Goal: Find specific page/section: Find specific page/section

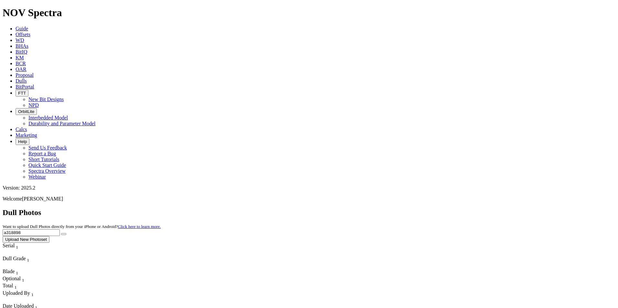
drag, startPoint x: 507, startPoint y: 27, endPoint x: 422, endPoint y: 28, distance: 85.0
click at [422, 208] on div "Dull Photos Want to upload Dull Photos directly from your iPhone or Android? Cl…" at bounding box center [309, 225] width 613 height 35
click at [61, 233] on button "submit" at bounding box center [63, 234] width 5 height 2
drag, startPoint x: 494, startPoint y: 37, endPoint x: 488, endPoint y: 29, distance: 10.7
click at [488, 208] on div "Dull Photos Want to upload Dull Photos directly from your iPhone or Android? Cl…" at bounding box center [309, 225] width 613 height 35
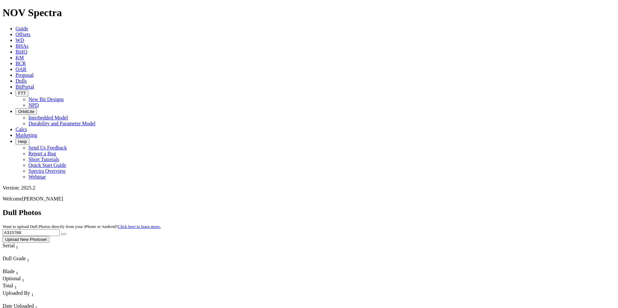
drag, startPoint x: 493, startPoint y: 30, endPoint x: 458, endPoint y: 26, distance: 35.4
click at [458, 208] on div "Dull Photos Want to upload Dull Photos directly from your iPhone or Android? Cl…" at bounding box center [309, 225] width 613 height 35
type input "A320148"
click at [61, 233] on button "submit" at bounding box center [63, 234] width 5 height 2
drag, startPoint x: 473, startPoint y: 31, endPoint x: 439, endPoint y: 19, distance: 36.9
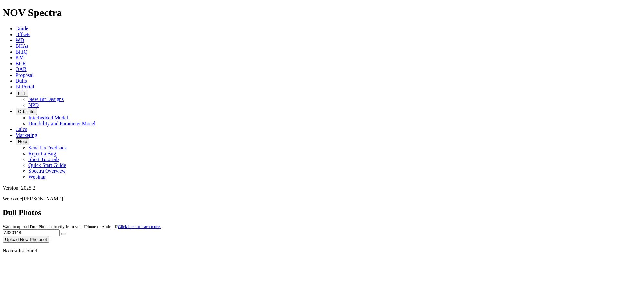
click at [449, 208] on div "Dull Photos Want to upload Dull Photos directly from your iPhone or Android? Cl…" at bounding box center [309, 225] width 613 height 35
click at [61, 233] on button "submit" at bounding box center [63, 234] width 5 height 2
drag, startPoint x: 493, startPoint y: 30, endPoint x: 458, endPoint y: 25, distance: 35.7
click at [458, 208] on div "Dull Photos Want to upload Dull Photos directly from your iPhone or Android? Cl…" at bounding box center [309, 225] width 613 height 35
click at [61, 233] on button "submit" at bounding box center [63, 234] width 5 height 2
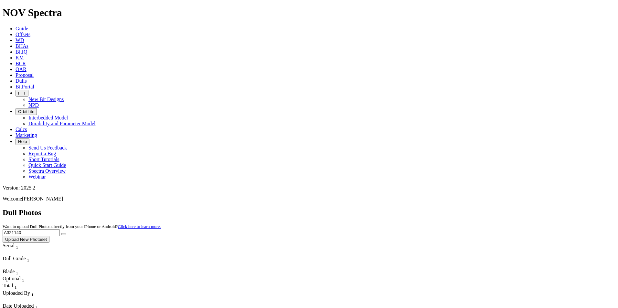
drag, startPoint x: 493, startPoint y: 23, endPoint x: 453, endPoint y: 21, distance: 39.8
click at [453, 208] on div "Dull Photos Want to upload Dull Photos directly from your iPhone or Android? Cl…" at bounding box center [309, 225] width 613 height 35
type input "A320043"
click at [61, 233] on button "submit" at bounding box center [63, 234] width 5 height 2
drag, startPoint x: 498, startPoint y: 31, endPoint x: 459, endPoint y: 24, distance: 39.7
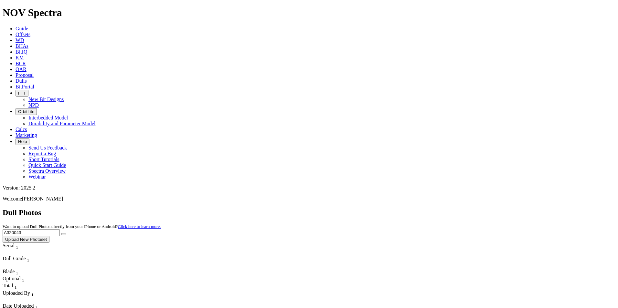
click at [459, 208] on div "Dull Photos Want to upload Dull Photos directly from your iPhone or Android? Cl…" at bounding box center [309, 225] width 613 height 35
type input "A320045"
click at [61, 233] on button "submit" at bounding box center [63, 234] width 5 height 2
drag, startPoint x: 501, startPoint y: 26, endPoint x: 459, endPoint y: 25, distance: 41.7
click at [459, 208] on div "Dull Photos Want to upload Dull Photos directly from your iPhone or Android? Cl…" at bounding box center [309, 225] width 613 height 35
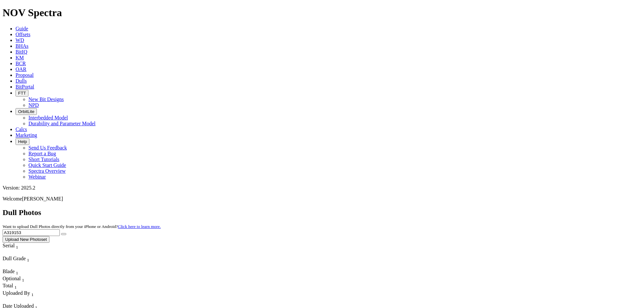
type input "A319153"
click at [61, 233] on button "submit" at bounding box center [63, 234] width 5 height 2
drag, startPoint x: 490, startPoint y: 33, endPoint x: 453, endPoint y: 23, distance: 38.2
click at [453, 208] on div "Dull Photos Want to upload Dull Photos directly from your iPhone or Android? Cl…" at bounding box center [309, 225] width 613 height 35
type input "A317698"
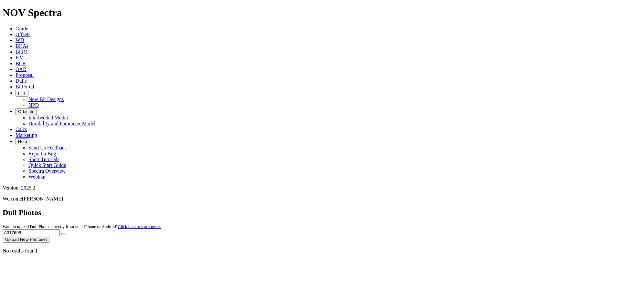
click at [61, 233] on button "submit" at bounding box center [63, 234] width 5 height 2
drag, startPoint x: 477, startPoint y: 27, endPoint x: 462, endPoint y: 27, distance: 15.2
click at [60, 229] on input "A317698" at bounding box center [31, 232] width 57 height 7
click at [61, 233] on button "submit" at bounding box center [63, 234] width 5 height 2
drag, startPoint x: 487, startPoint y: 32, endPoint x: 458, endPoint y: 31, distance: 29.1
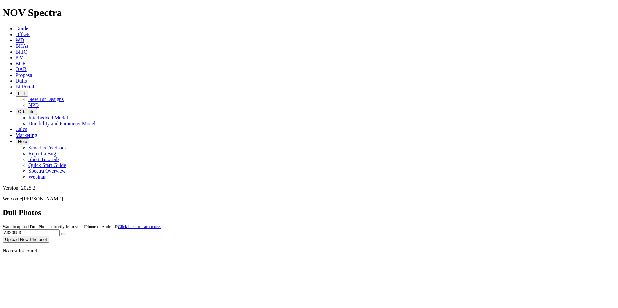
click at [458, 208] on div "Dull Photos Want to upload Dull Photos directly from your iPhone or Android? Cl…" at bounding box center [309, 225] width 613 height 35
type input "A316927"
click at [61, 233] on button "submit" at bounding box center [63, 234] width 5 height 2
drag, startPoint x: 486, startPoint y: 28, endPoint x: 434, endPoint y: 24, distance: 51.5
click at [442, 208] on div "Dull Photos Want to upload Dull Photos directly from your iPhone or Android? Cl…" at bounding box center [309, 225] width 613 height 35
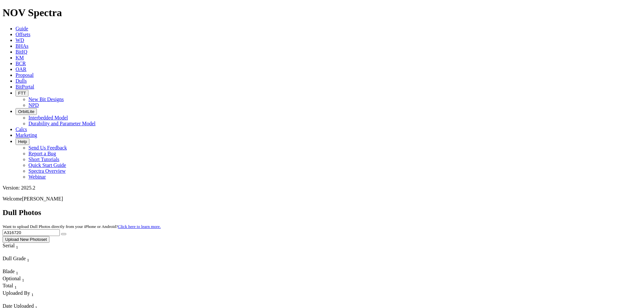
click at [61, 233] on button "submit" at bounding box center [63, 234] width 5 height 2
click at [60, 229] on input "A316720" at bounding box center [31, 232] width 57 height 7
type input "A"
click at [61, 233] on button "submit" at bounding box center [63, 234] width 5 height 2
drag, startPoint x: 493, startPoint y: 26, endPoint x: 452, endPoint y: 27, distance: 41.1
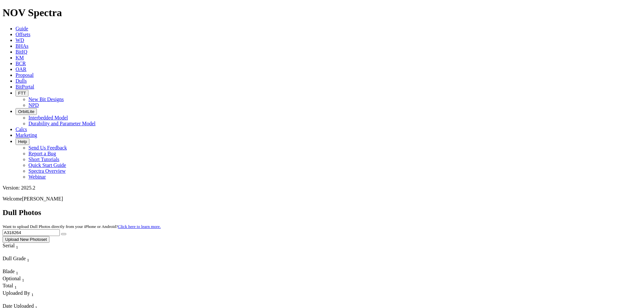
click at [454, 208] on div "Dull Photos Want to upload Dull Photos directly from your iPhone or Android? Cl…" at bounding box center [309, 225] width 613 height 35
click at [61, 233] on button "submit" at bounding box center [63, 234] width 5 height 2
drag, startPoint x: 486, startPoint y: 27, endPoint x: 454, endPoint y: 23, distance: 32.6
click at [454, 208] on div "Dull Photos Want to upload Dull Photos directly from your iPhone or Android? Cl…" at bounding box center [309, 225] width 613 height 35
click at [61, 233] on button "submit" at bounding box center [63, 234] width 5 height 2
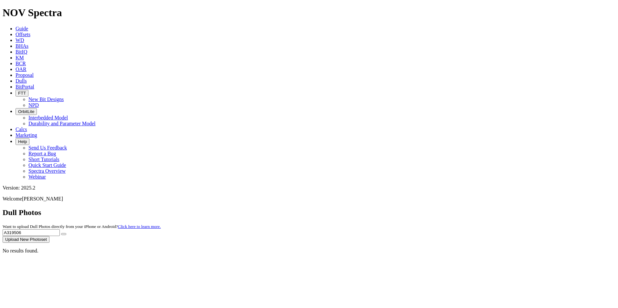
drag, startPoint x: 487, startPoint y: 33, endPoint x: 461, endPoint y: 29, distance: 25.7
click at [60, 229] on input "A319506" at bounding box center [31, 232] width 57 height 7
click at [61, 233] on button "submit" at bounding box center [63, 234] width 5 height 2
drag, startPoint x: 500, startPoint y: 29, endPoint x: 415, endPoint y: 34, distance: 85.5
click at [415, 208] on div "Dull Photos Want to upload Dull Photos directly from your iPhone or Android? Cl…" at bounding box center [309, 225] width 613 height 35
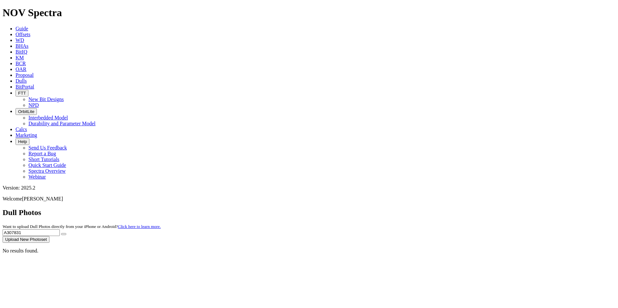
click at [61, 233] on button "submit" at bounding box center [63, 234] width 5 height 2
drag, startPoint x: 489, startPoint y: 25, endPoint x: 460, endPoint y: 25, distance: 29.4
click at [460, 208] on div "Dull Photos Want to upload Dull Photos directly from your iPhone or Android? Cl…" at bounding box center [309, 225] width 613 height 35
type input "A318258"
click at [61, 233] on button "submit" at bounding box center [63, 234] width 5 height 2
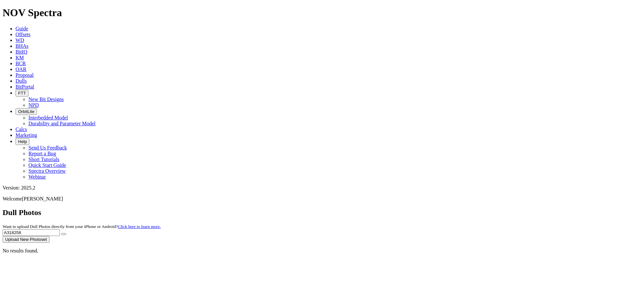
drag, startPoint x: 501, startPoint y: 25, endPoint x: 449, endPoint y: 22, distance: 52.8
click at [448, 208] on div "Dull Photos Want to upload Dull Photos directly from your iPhone or Android? Cl…" at bounding box center [309, 225] width 613 height 35
click at [61, 233] on button "submit" at bounding box center [63, 234] width 5 height 2
drag, startPoint x: 493, startPoint y: 28, endPoint x: 458, endPoint y: 27, distance: 35.9
click at [458, 208] on div "Dull Photos Want to upload Dull Photos directly from your iPhone or Android? Cl…" at bounding box center [309, 225] width 613 height 35
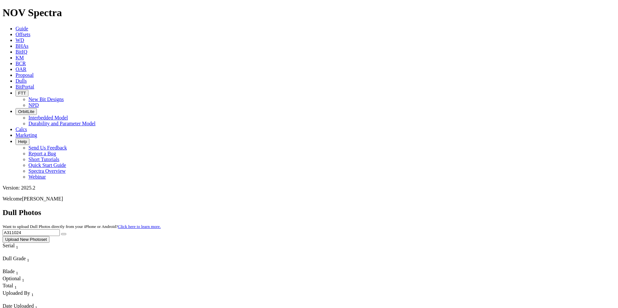
click at [61, 233] on button "submit" at bounding box center [63, 234] width 5 height 2
drag, startPoint x: 484, startPoint y: 28, endPoint x: 455, endPoint y: 27, distance: 28.8
click at [455, 208] on div "Dull Photos Want to upload Dull Photos directly from your iPhone or Android? Cl…" at bounding box center [309, 225] width 613 height 35
type input "A318868"
click at [61, 233] on button "submit" at bounding box center [63, 234] width 5 height 2
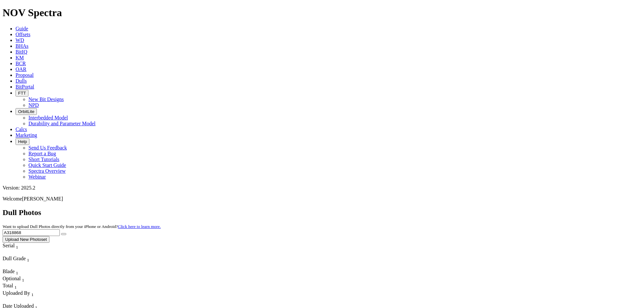
drag, startPoint x: 493, startPoint y: 27, endPoint x: 462, endPoint y: 24, distance: 30.9
click at [60, 229] on input "A318868" at bounding box center [31, 232] width 57 height 7
click at [61, 233] on button "submit" at bounding box center [63, 234] width 5 height 2
drag, startPoint x: 495, startPoint y: 30, endPoint x: 448, endPoint y: 32, distance: 47.5
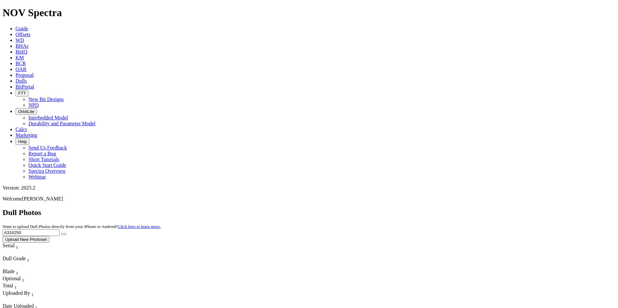
click at [448, 208] on div "Dull Photos Want to upload Dull Photos directly from your iPhone or Android? Cl…" at bounding box center [309, 225] width 613 height 35
click at [61, 233] on button "submit" at bounding box center [63, 234] width 5 height 2
click at [60, 229] on input "A318390" at bounding box center [31, 232] width 57 height 7
click at [61, 233] on button "submit" at bounding box center [63, 234] width 5 height 2
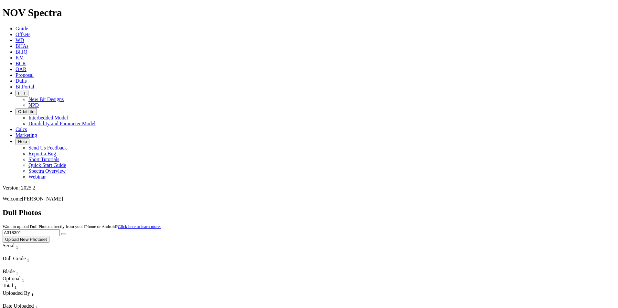
drag, startPoint x: 498, startPoint y: 29, endPoint x: 459, endPoint y: 34, distance: 39.0
click at [459, 208] on div "Dull Photos Want to upload Dull Photos directly from your iPhone or Android? Cl…" at bounding box center [309, 225] width 613 height 35
type input "A318390"
click at [61, 233] on button "submit" at bounding box center [63, 234] width 5 height 2
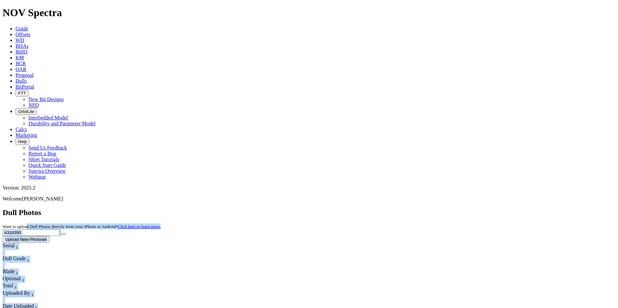
drag, startPoint x: 198, startPoint y: 55, endPoint x: 199, endPoint y: 61, distance: 6.2
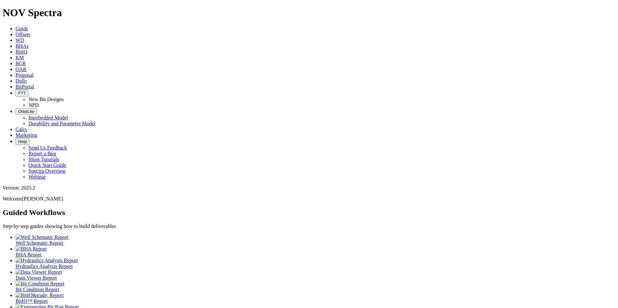
click at [16, 78] on icon at bounding box center [16, 80] width 0 height 5
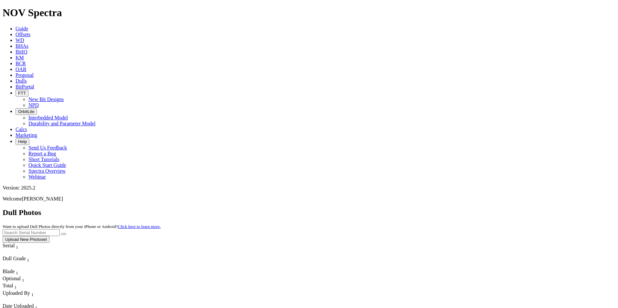
click at [60, 229] on input "text" at bounding box center [31, 232] width 57 height 7
type input "A316250"
click at [66, 233] on button "submit" at bounding box center [63, 234] width 5 height 2
drag, startPoint x: 499, startPoint y: 32, endPoint x: 441, endPoint y: 27, distance: 57.5
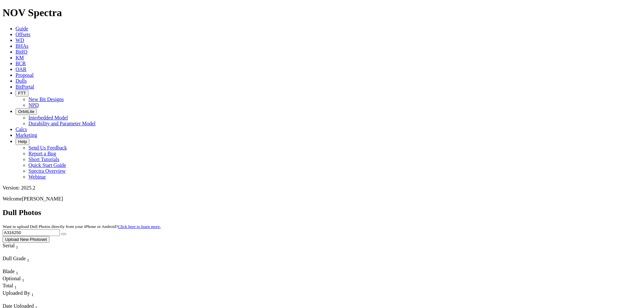
click at [442, 208] on div "Dull Photos Want to upload Dull Photos directly from your iPhone or Android? Cl…" at bounding box center [309, 225] width 613 height 35
click at [61, 233] on button "submit" at bounding box center [63, 234] width 5 height 2
drag, startPoint x: 483, startPoint y: 29, endPoint x: 455, endPoint y: 30, distance: 28.5
click at [455, 208] on div "Dull Photos Want to upload Dull Photos directly from your iPhone or Android? Cl…" at bounding box center [309, 225] width 613 height 35
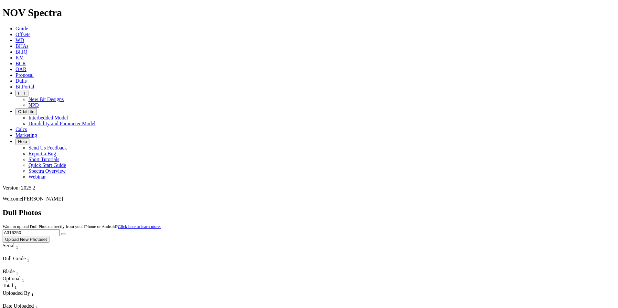
click at [61, 233] on button "submit" at bounding box center [63, 234] width 5 height 2
drag, startPoint x: 498, startPoint y: 32, endPoint x: 501, endPoint y: 30, distance: 4.0
click at [60, 229] on input "A316250" at bounding box center [31, 232] width 57 height 7
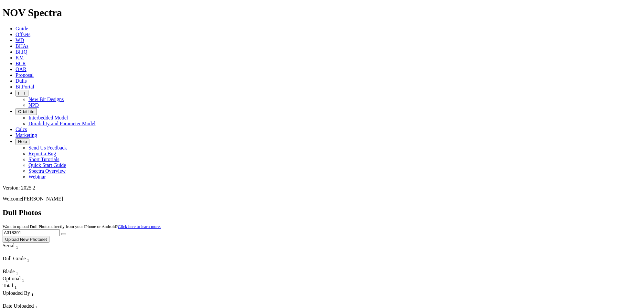
type input "A318391"
click at [61, 233] on button "submit" at bounding box center [63, 234] width 5 height 2
click at [64, 234] on icon "submit" at bounding box center [64, 234] width 0 height 0
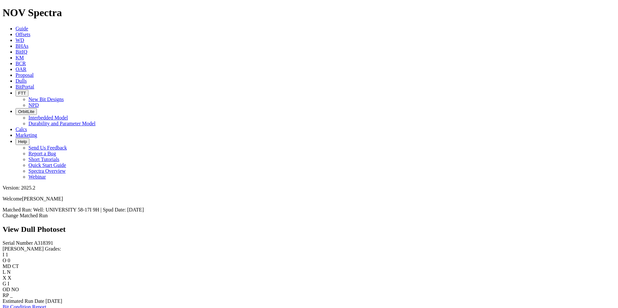
scroll to position [65, 0]
click at [16, 78] on icon at bounding box center [16, 80] width 0 height 5
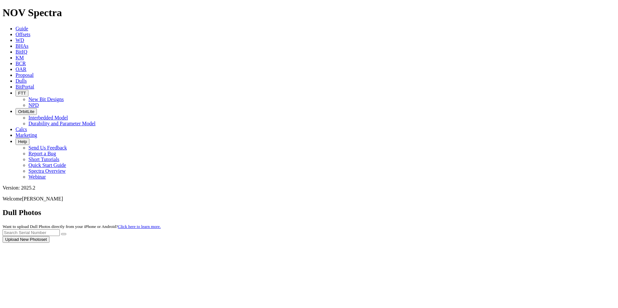
click at [480, 243] on div at bounding box center [309, 243] width 613 height 0
click at [60, 229] on input "text" at bounding box center [31, 232] width 57 height 7
type input "a318390"
click at [61, 233] on button "submit" at bounding box center [63, 234] width 5 height 2
